Goal: Ask a question

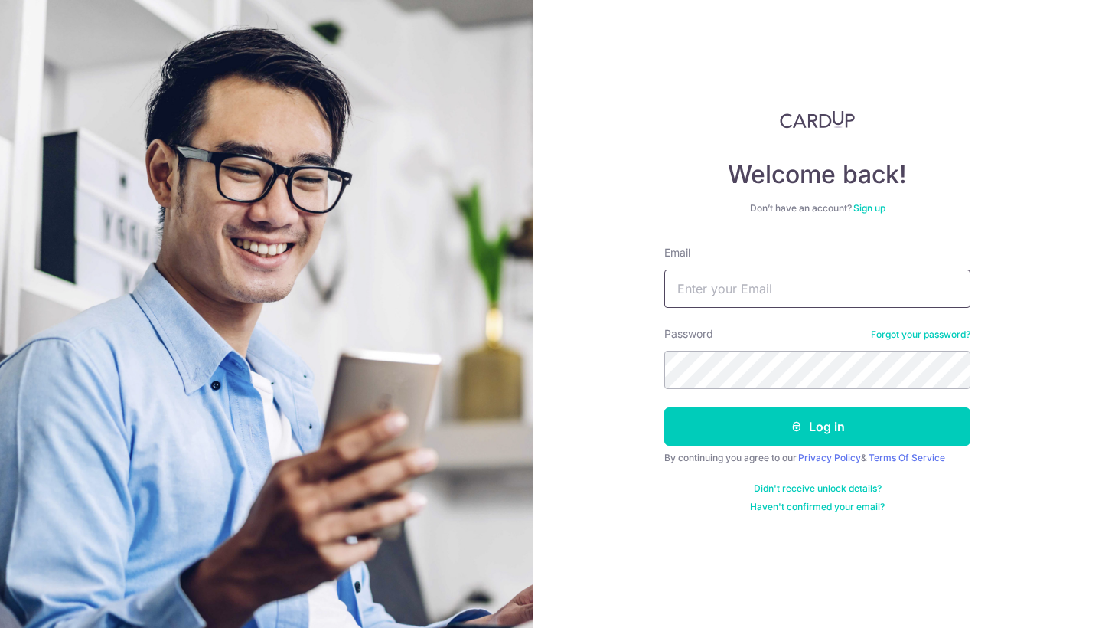
paste input "[PERSON_NAME][EMAIL_ADDRESS][DOMAIN_NAME]"
type input "[PERSON_NAME][EMAIL_ADDRESS][DOMAIN_NAME]"
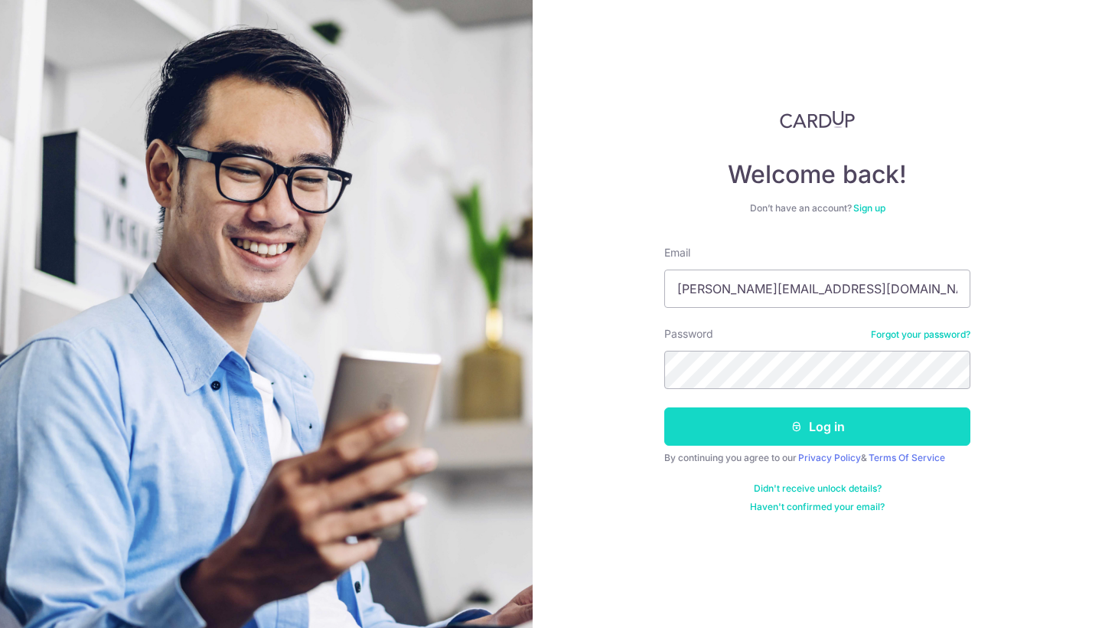
click at [776, 433] on button "Log in" at bounding box center [817, 426] width 306 height 38
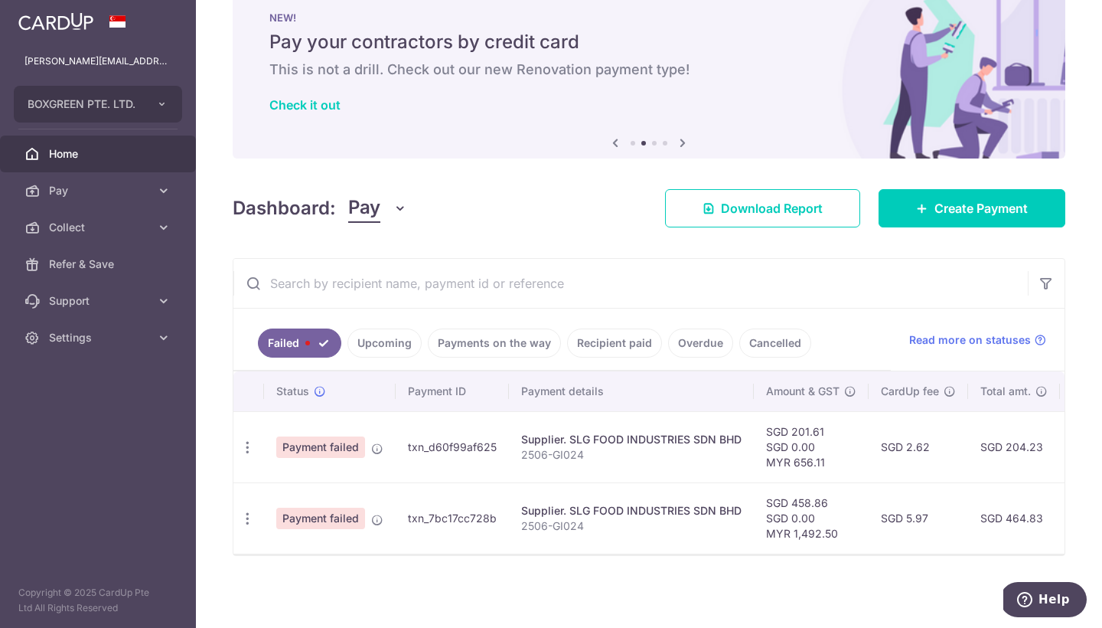
click at [1032, 597] on icon "Help" at bounding box center [1024, 599] width 15 height 15
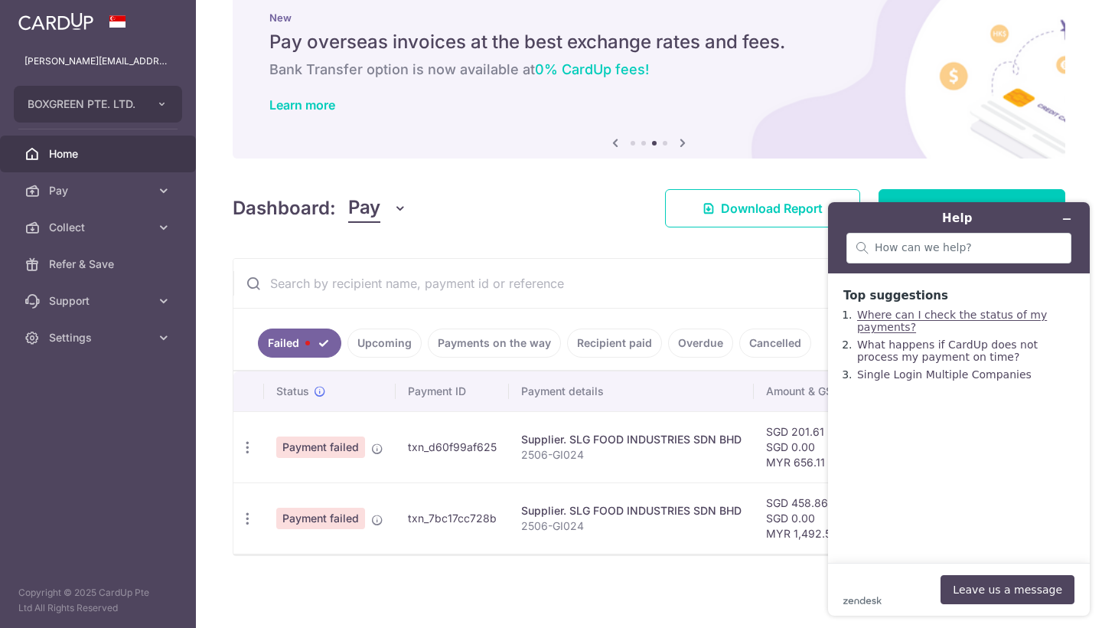
click at [906, 316] on link "Where can I check the status of my payments?" at bounding box center [952, 320] width 190 height 24
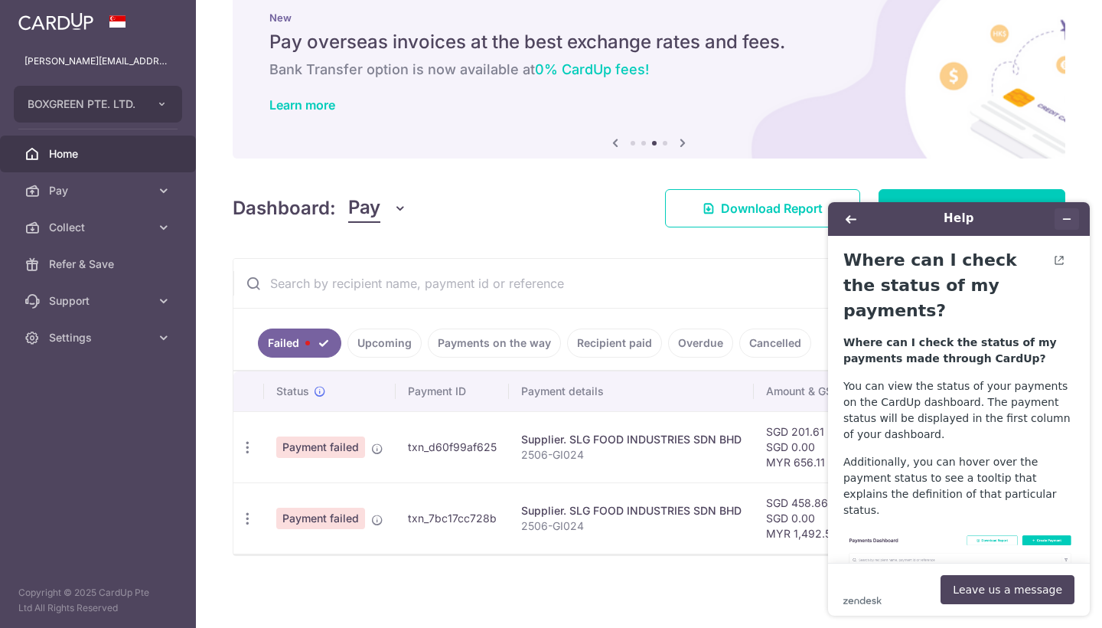
click at [1070, 214] on icon "Minimize widget" at bounding box center [1067, 219] width 11 height 11
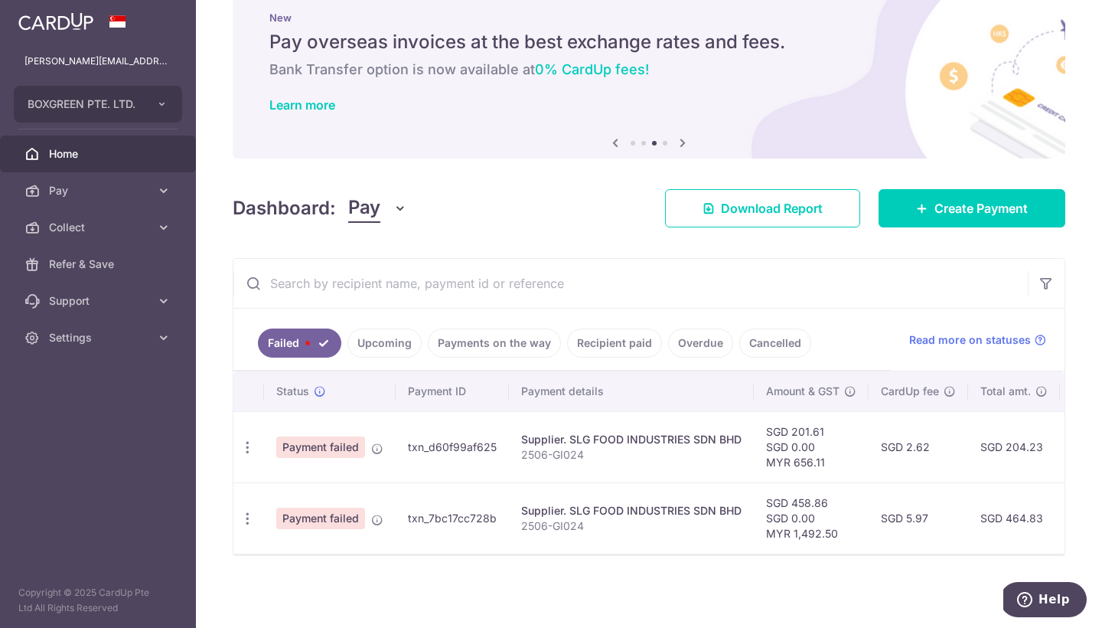
click at [1026, 599] on icon "Help" at bounding box center [1024, 599] width 15 height 15
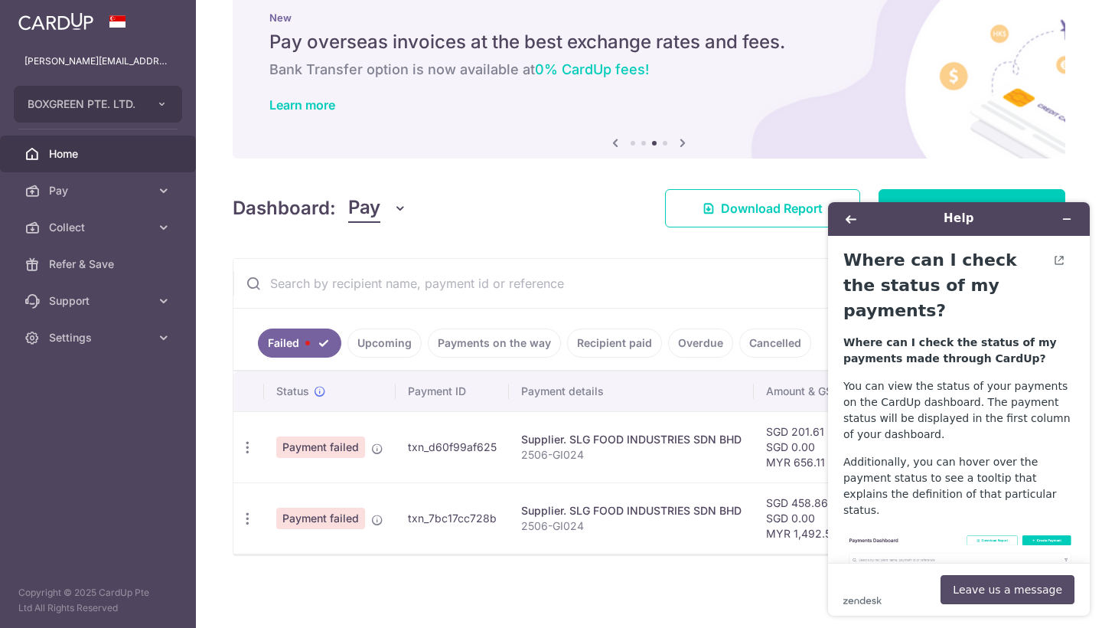
click at [1002, 589] on button "Leave us a message" at bounding box center [1008, 589] width 134 height 29
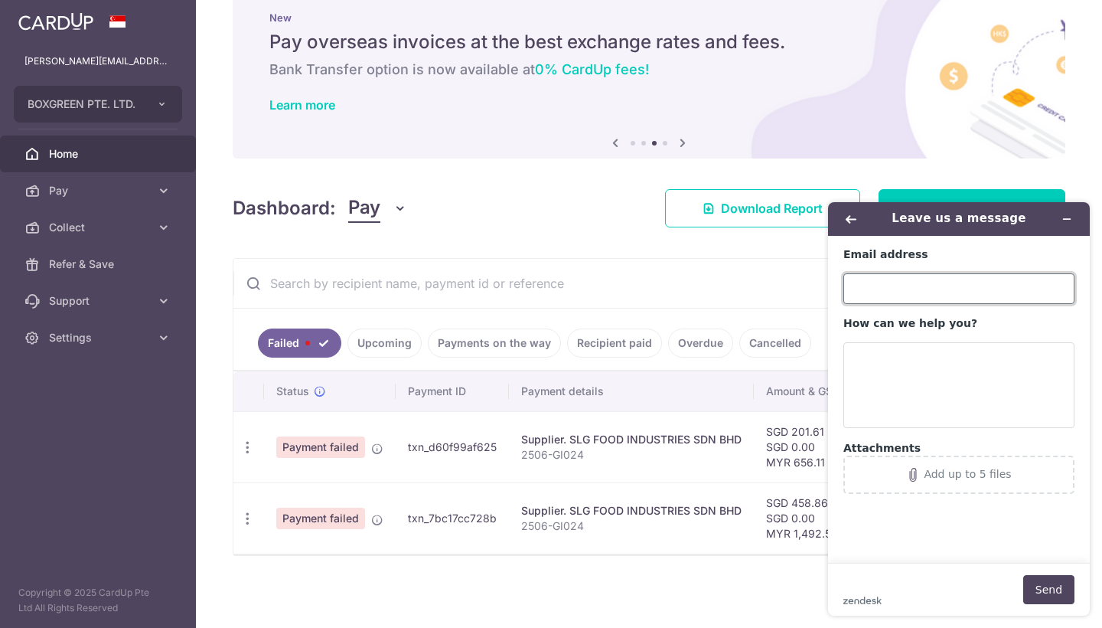
click at [898, 286] on input "Email address" at bounding box center [959, 288] width 231 height 31
type input "F"
type input "finance@boxgreen.co"
click at [452, 514] on td "txn_7bc17cc728b" at bounding box center [452, 517] width 113 height 71
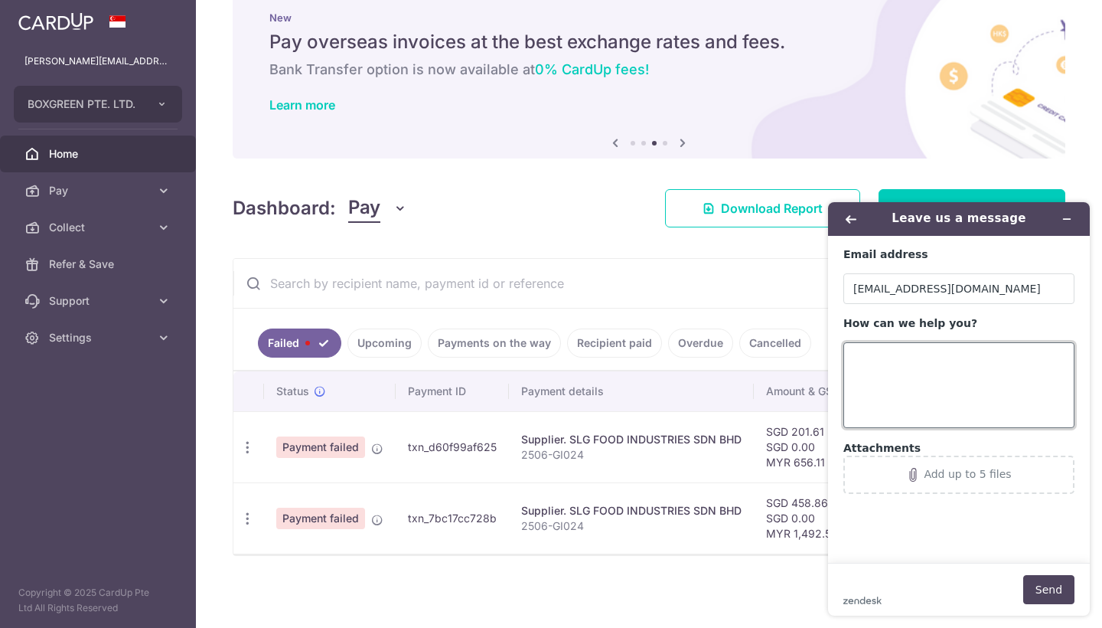
click at [871, 361] on textarea "How can we help you?" at bounding box center [959, 385] width 231 height 86
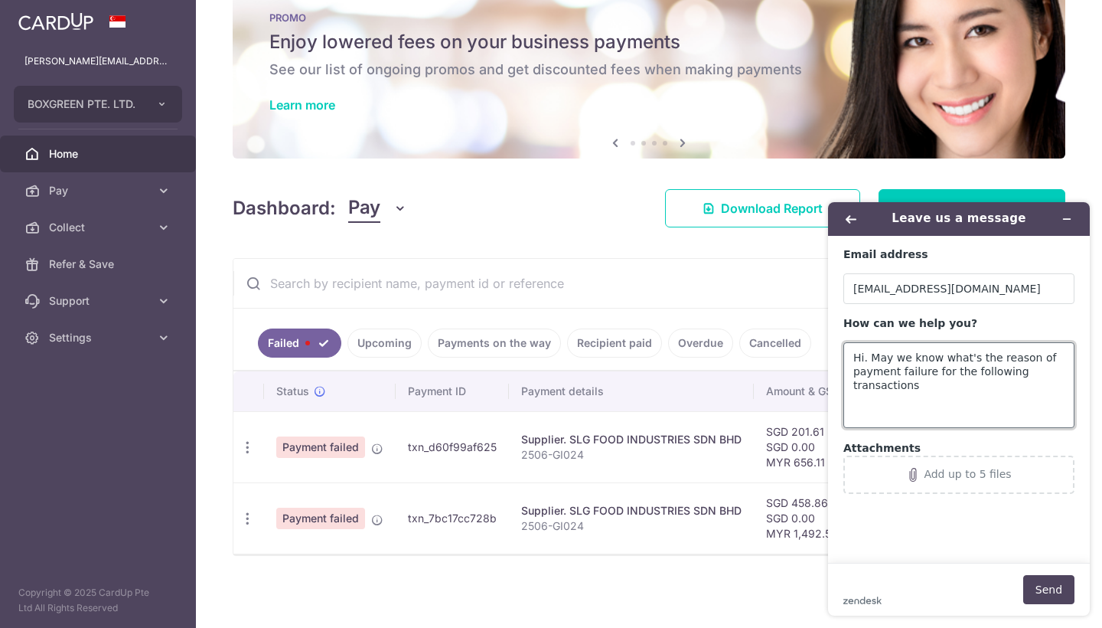
paste textarea "Miclaroue111#"
click at [466, 521] on td "txn_7bc17cc728b" at bounding box center [452, 517] width 113 height 71
click at [945, 386] on textarea "Hi. May we know what's the reason of payment failure for the following transact…" at bounding box center [959, 385] width 231 height 86
paste textarea "txn_7bc17cc728b"
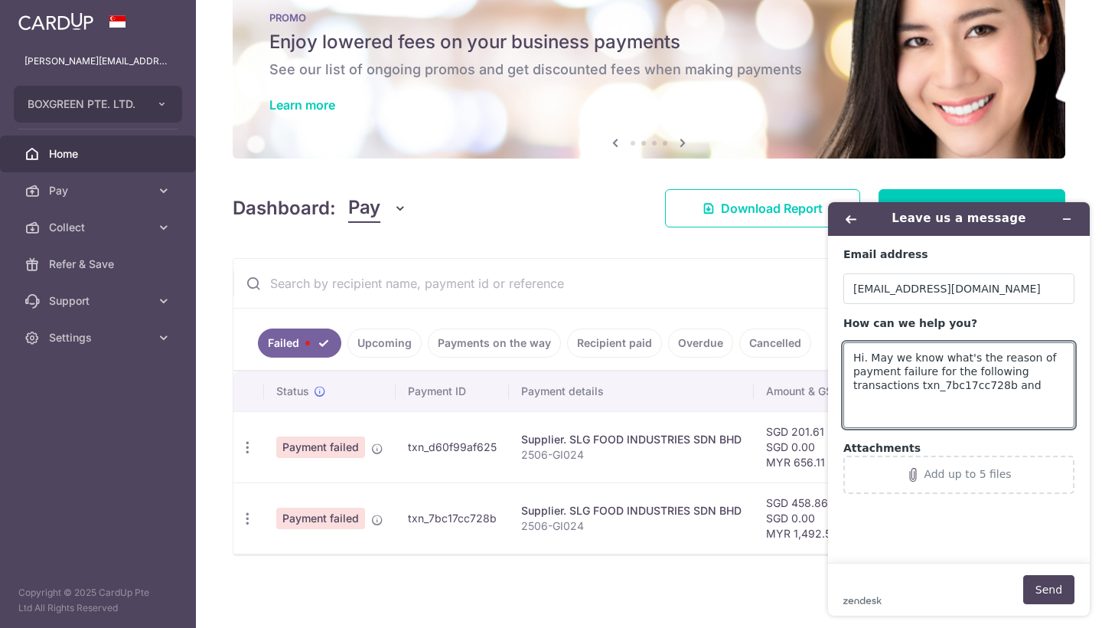
click at [456, 448] on td "txn_d60f99af625" at bounding box center [452, 446] width 113 height 71
copy td "txn_d60f99af625"
click at [1044, 388] on textarea "Hi. May we know what's the reason of payment failure for the following transact…" at bounding box center [959, 385] width 231 height 86
paste textarea "txn_d60f99af625"
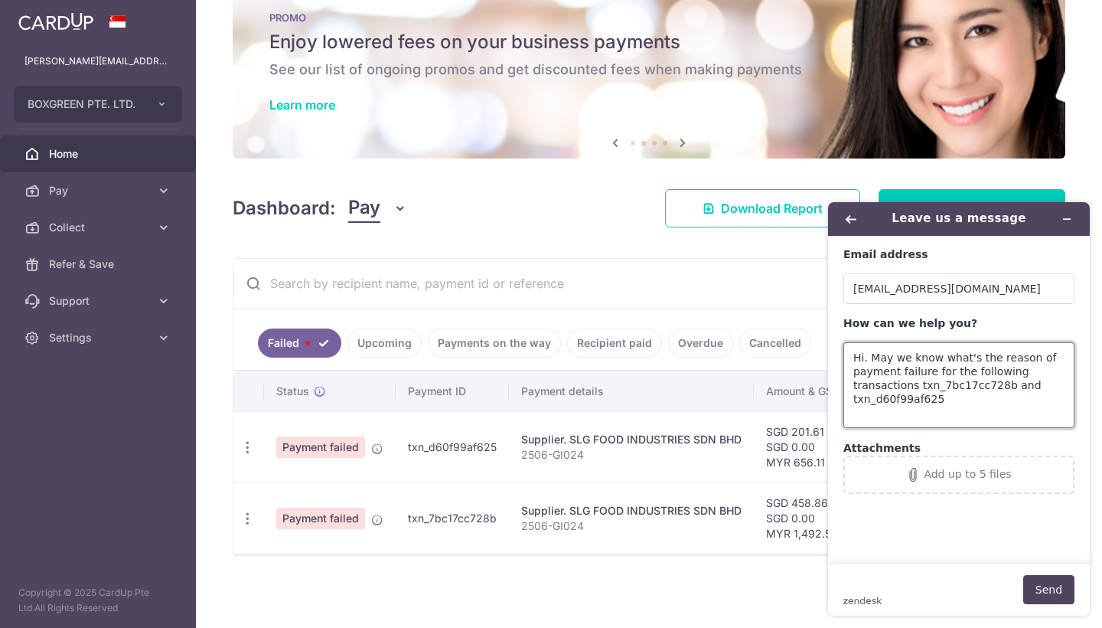
click at [979, 369] on textarea "Hi. May we know what's the reason of payment failure for the following transact…" at bounding box center [959, 385] width 231 height 86
click at [1060, 385] on textarea "Hi. May we know what's the reason of payment failure for these transactions txn…" at bounding box center [959, 385] width 231 height 86
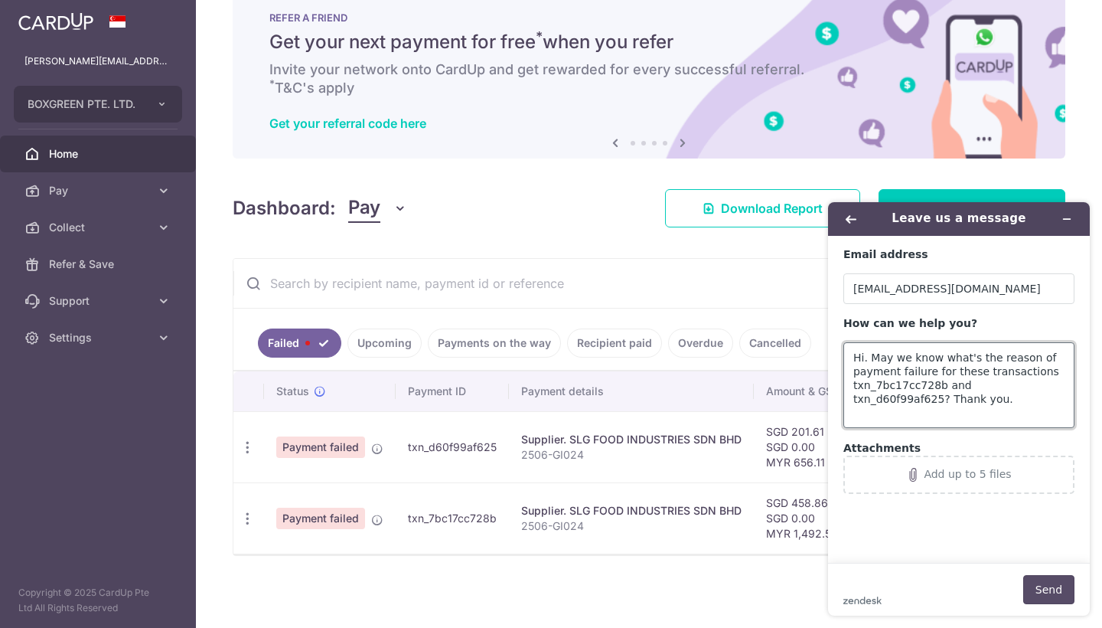
type textarea "Hi. May we know what's the reason of payment failure for these transactions txn…"
click at [1043, 584] on button "Send" at bounding box center [1048, 589] width 51 height 29
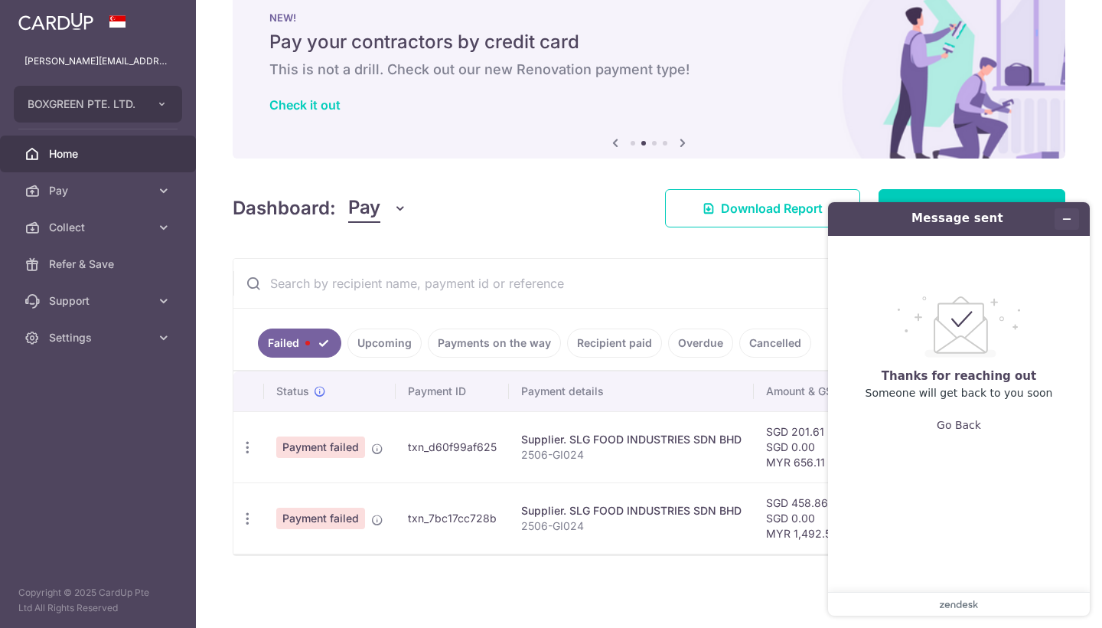
click at [1072, 217] on button "Minimize widget" at bounding box center [1067, 218] width 24 height 21
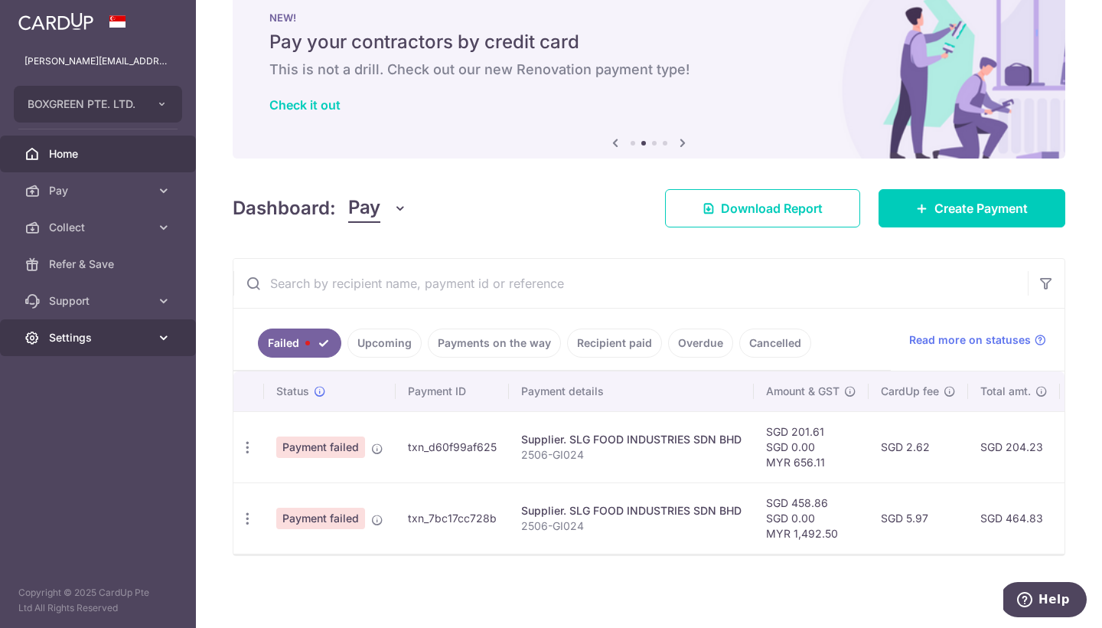
click at [161, 341] on icon at bounding box center [163, 337] width 15 height 15
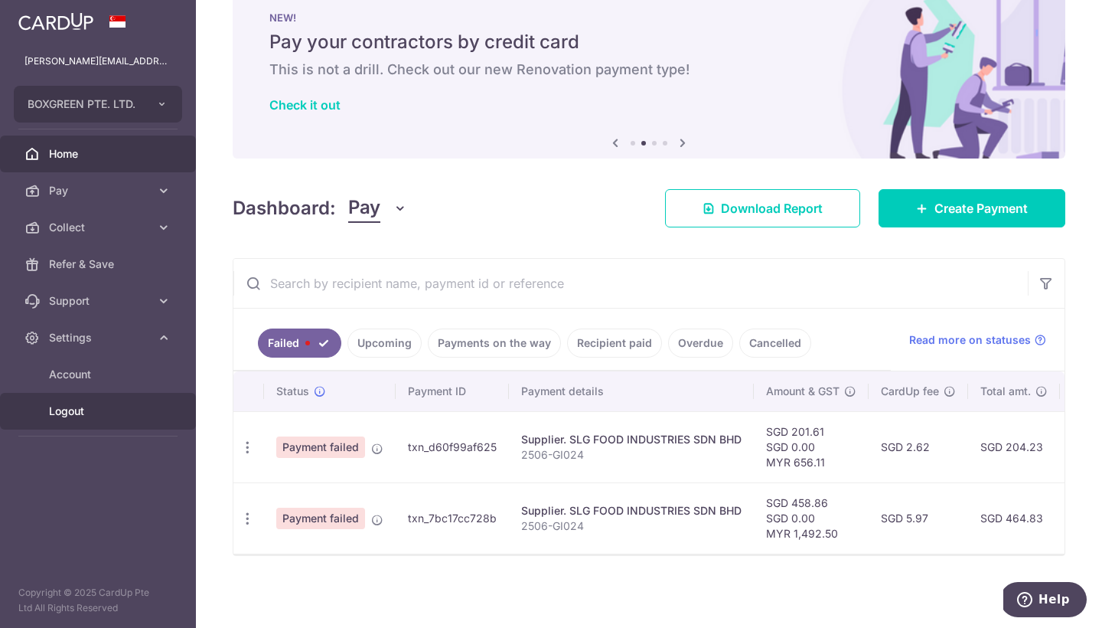
click at [68, 411] on span "Logout" at bounding box center [99, 410] width 101 height 15
